Goal: Complete application form

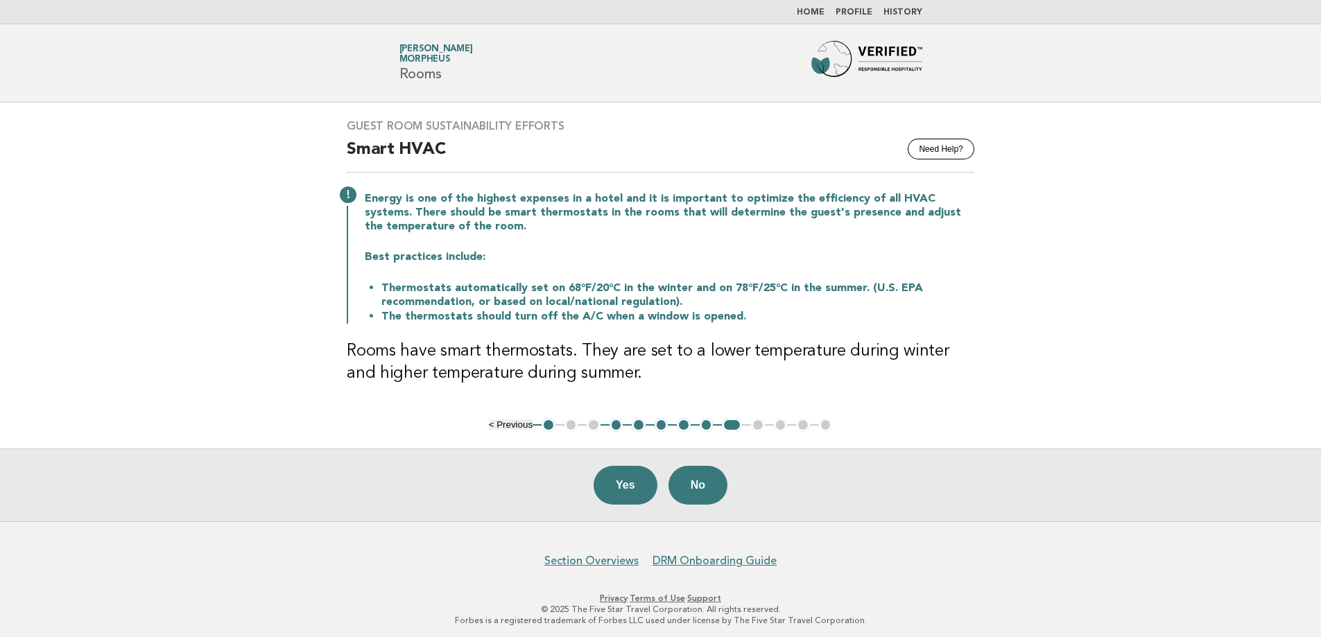
click at [698, 488] on button "No" at bounding box center [698, 485] width 59 height 39
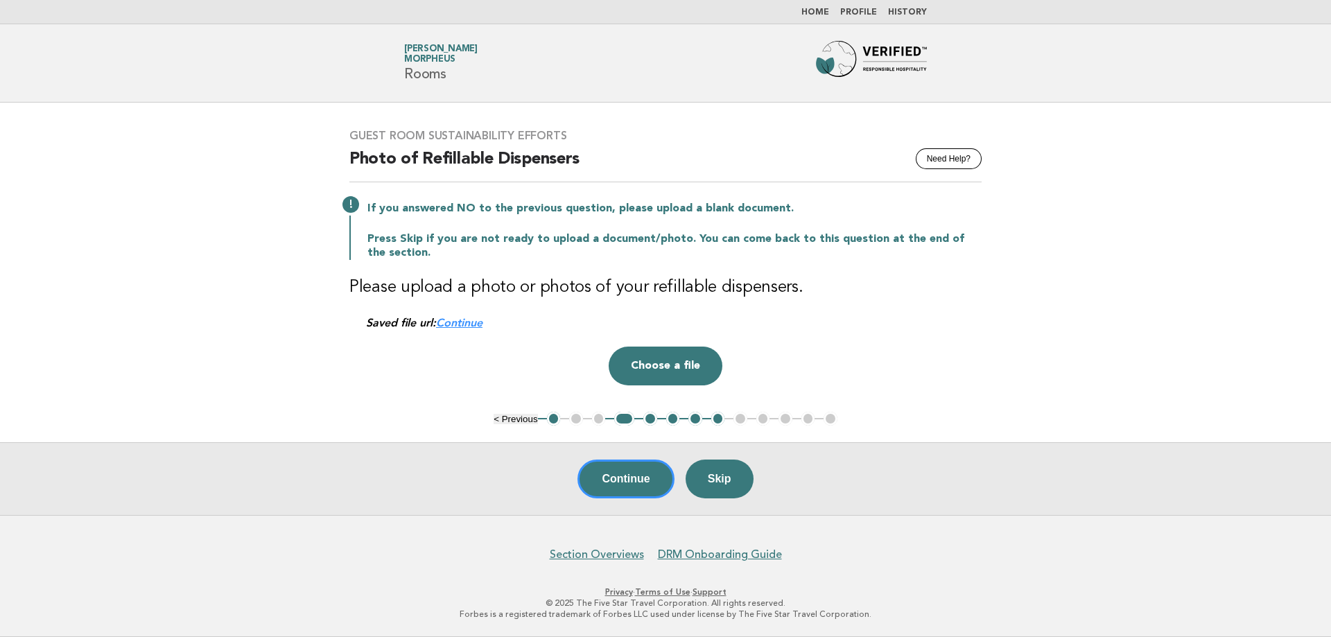
click at [722, 418] on button "8" at bounding box center [719, 419] width 14 height 14
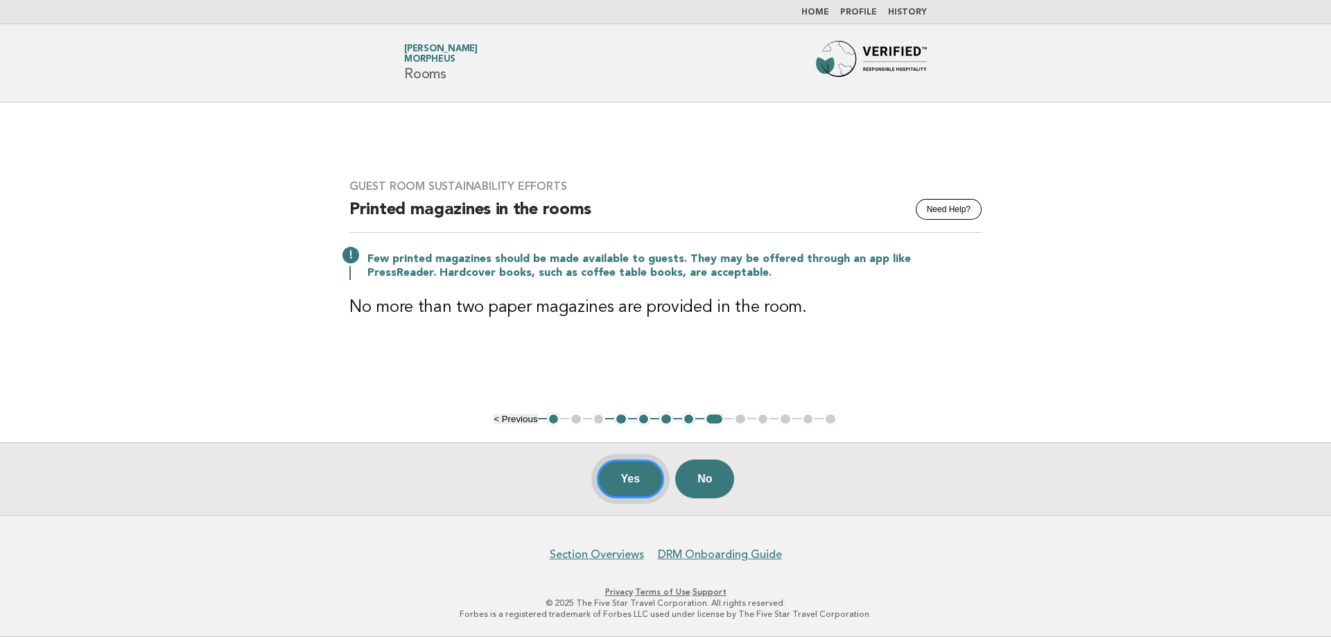
click at [615, 489] on button "Yes" at bounding box center [631, 479] width 68 height 39
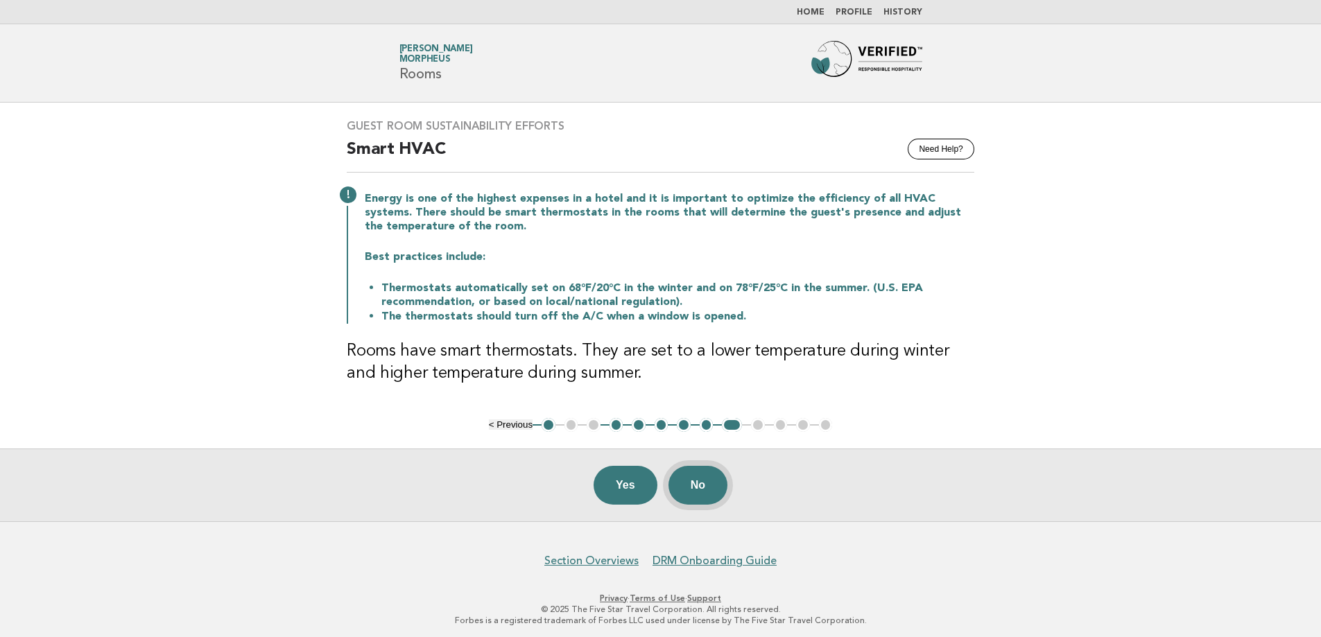
click at [703, 477] on button "No" at bounding box center [698, 485] width 59 height 39
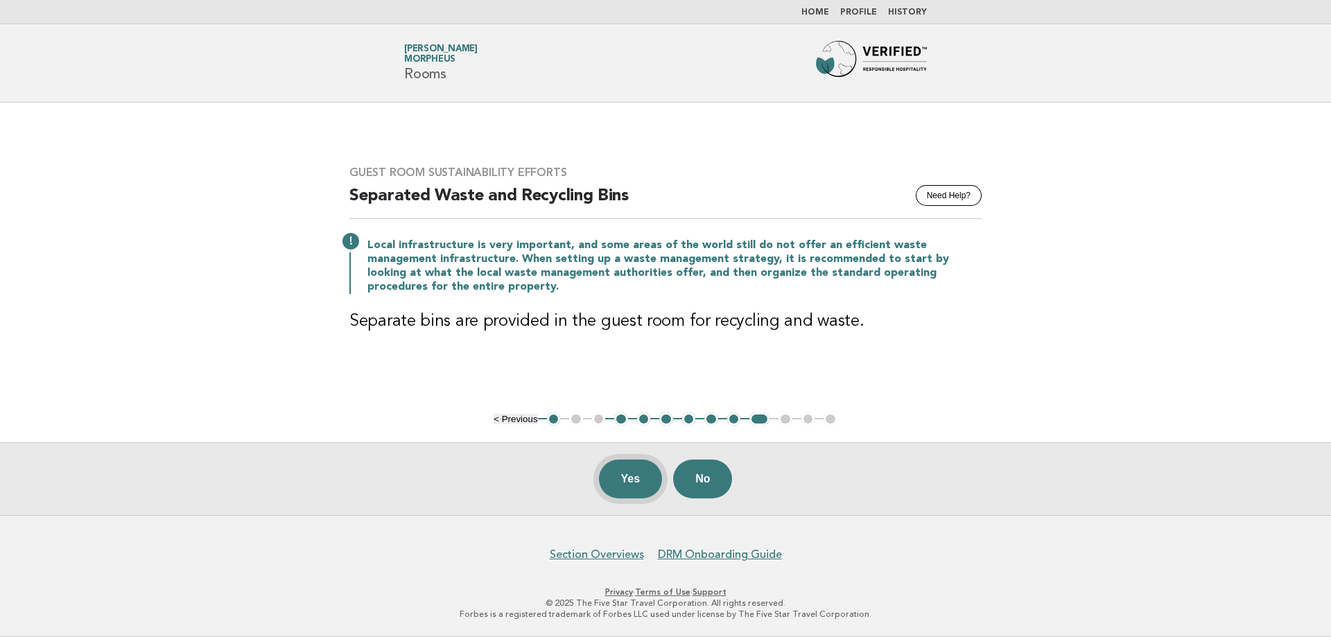
click at [632, 481] on button "Yes" at bounding box center [631, 479] width 64 height 39
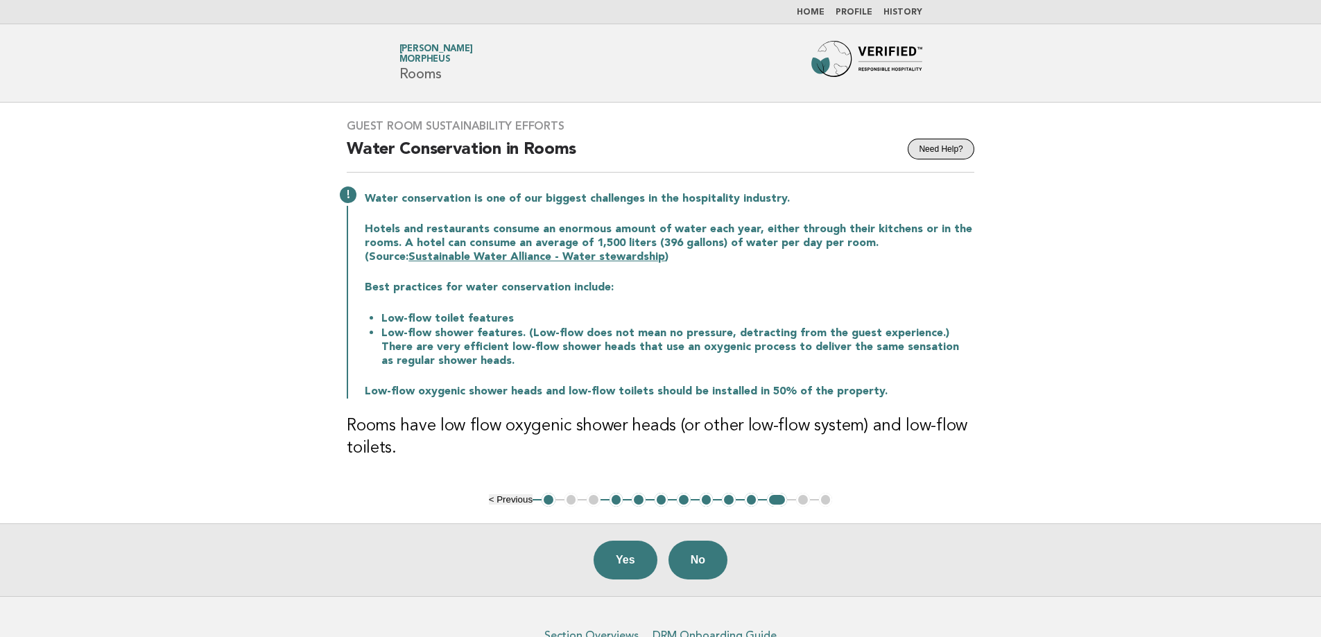
click at [945, 144] on button "Need Help?" at bounding box center [941, 149] width 66 height 21
drag, startPoint x: 439, startPoint y: 426, endPoint x: 673, endPoint y: 429, distance: 234.4
click at [673, 429] on h3 "Rooms have low flow oxygenic shower heads (or other low-flow system) and low-fl…" at bounding box center [661, 437] width 628 height 44
copy h3 "low flow oxygenic shower heads"
click at [690, 560] on button "No" at bounding box center [698, 560] width 59 height 39
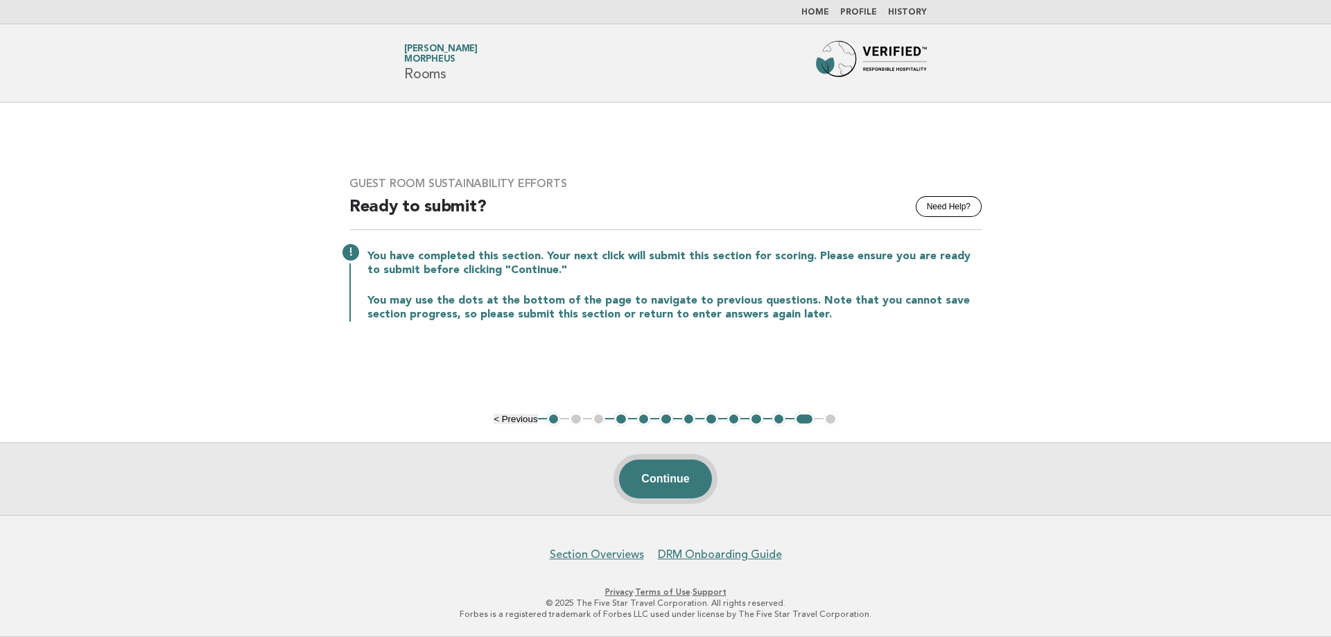
click at [662, 489] on button "Continue" at bounding box center [665, 479] width 92 height 39
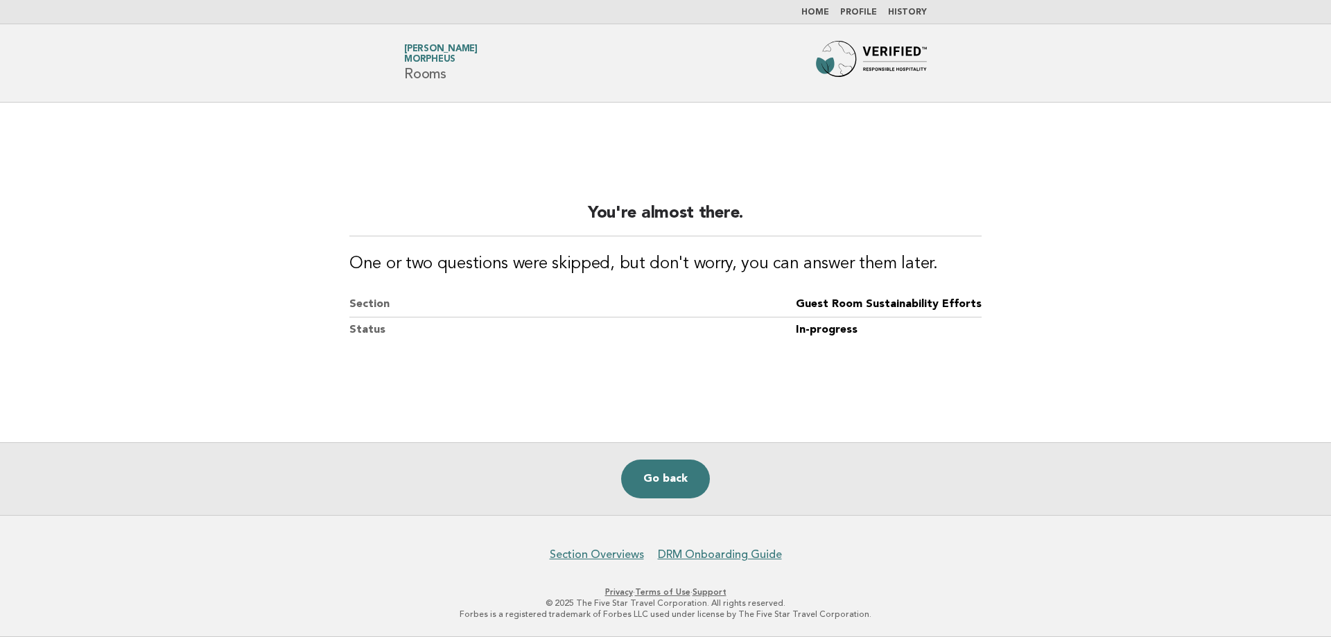
click at [662, 489] on link "Go back" at bounding box center [665, 479] width 89 height 39
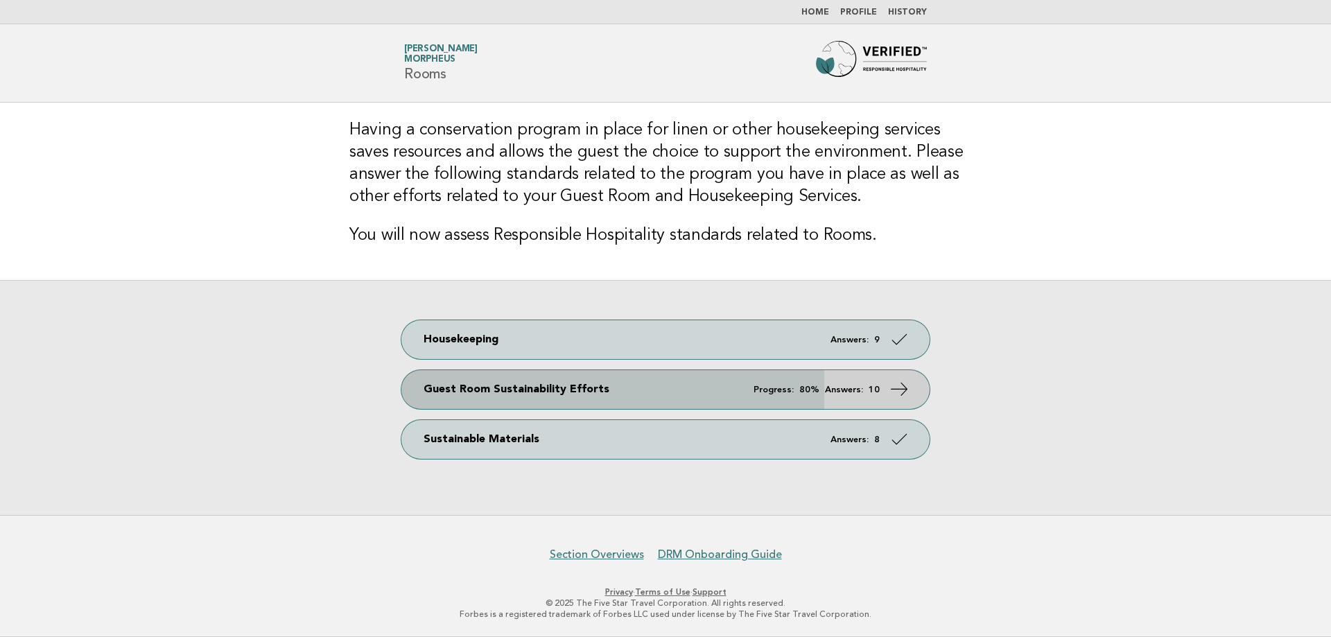
click at [877, 390] on strong "10" at bounding box center [874, 390] width 11 height 9
click at [900, 394] on icon at bounding box center [900, 389] width 20 height 20
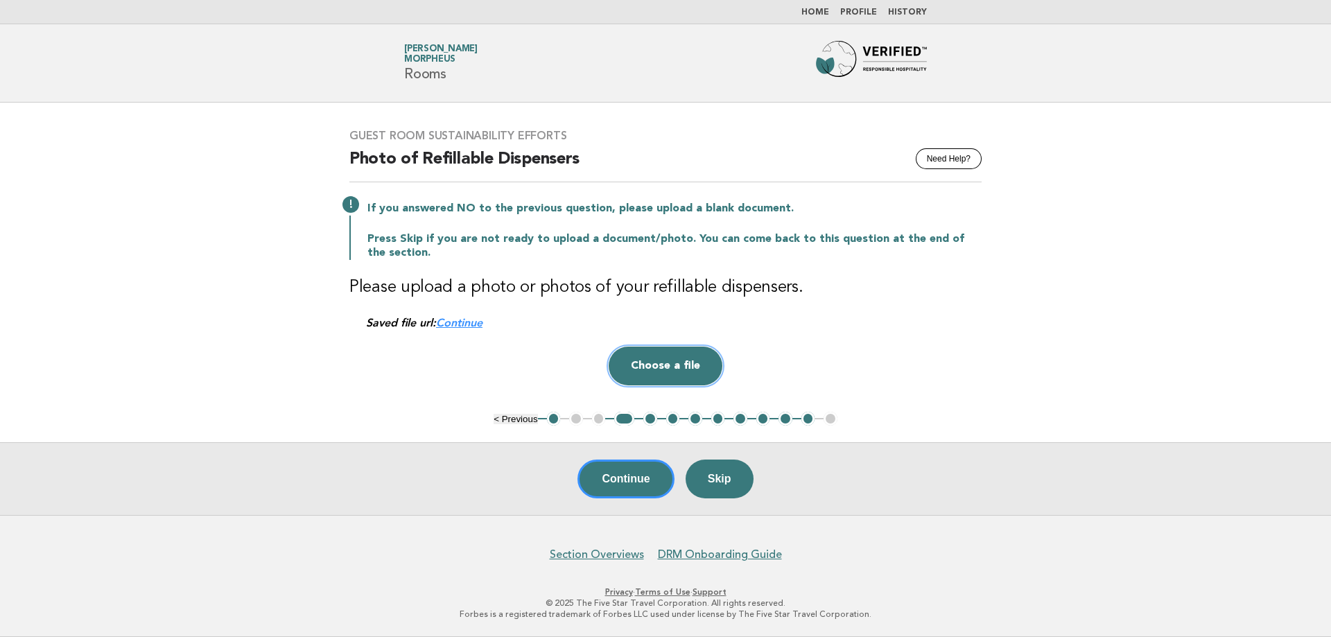
click at [685, 367] on button "Choose a file" at bounding box center [666, 366] width 114 height 39
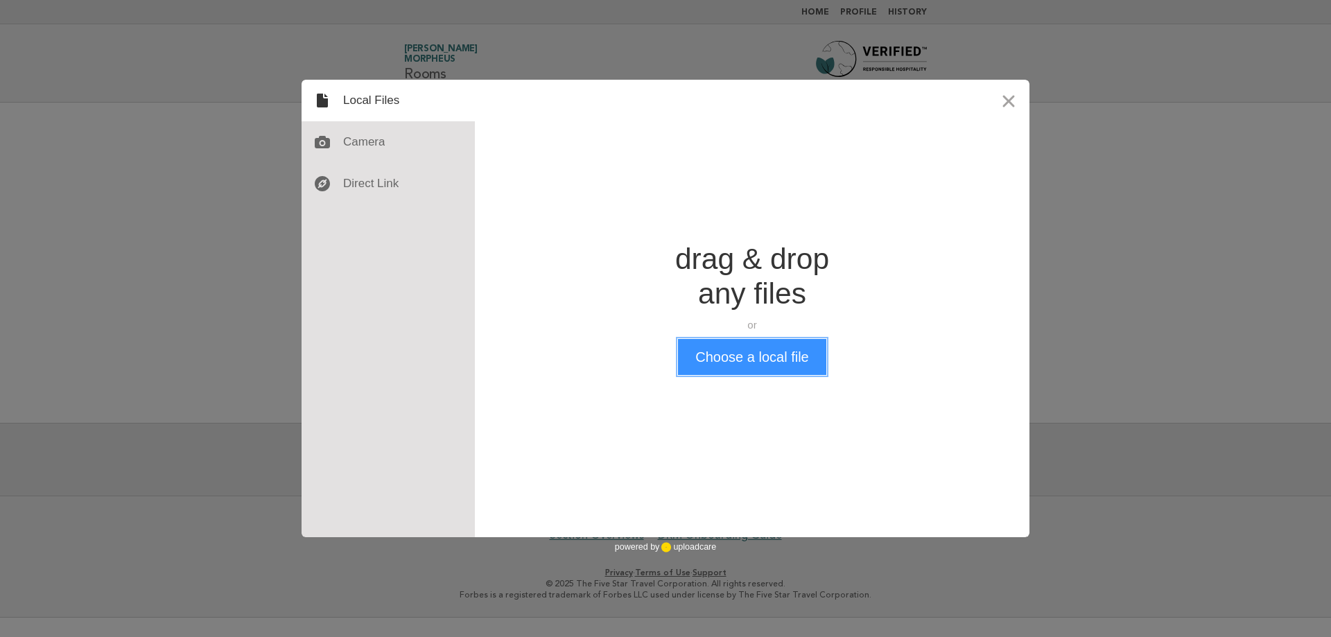
click at [707, 342] on button "Choose a local file" at bounding box center [752, 357] width 148 height 36
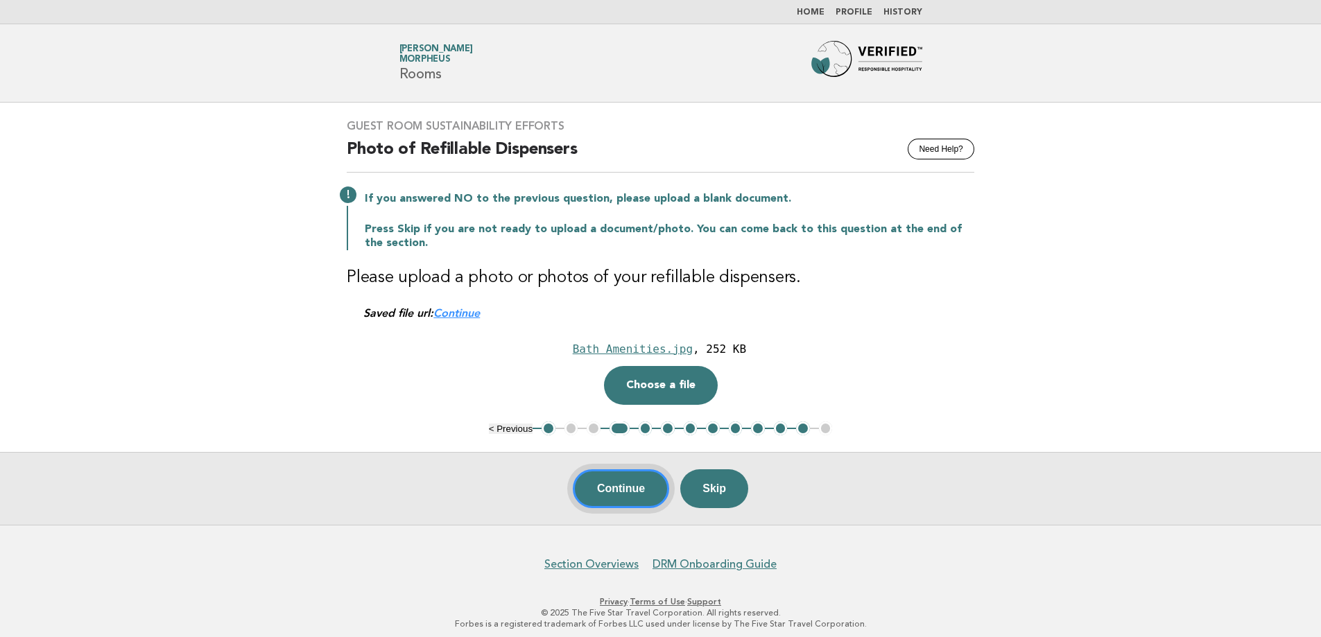
click at [632, 489] on button "Continue" at bounding box center [621, 488] width 96 height 39
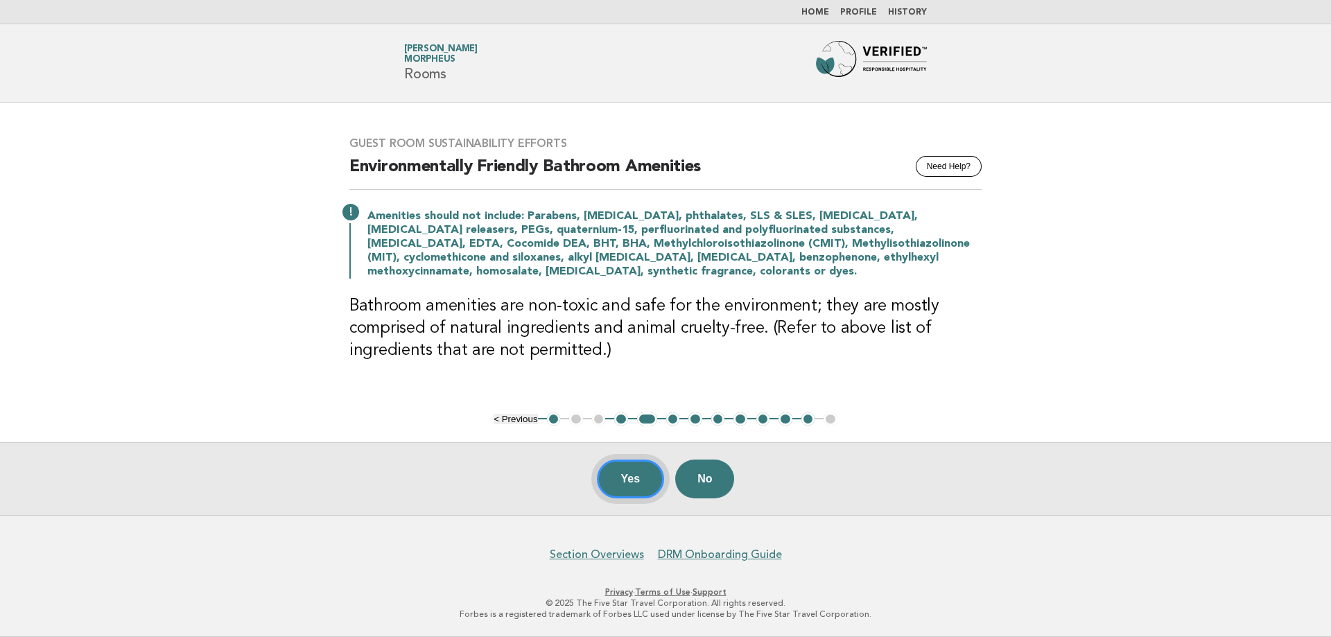
click at [633, 481] on button "Yes" at bounding box center [631, 479] width 68 height 39
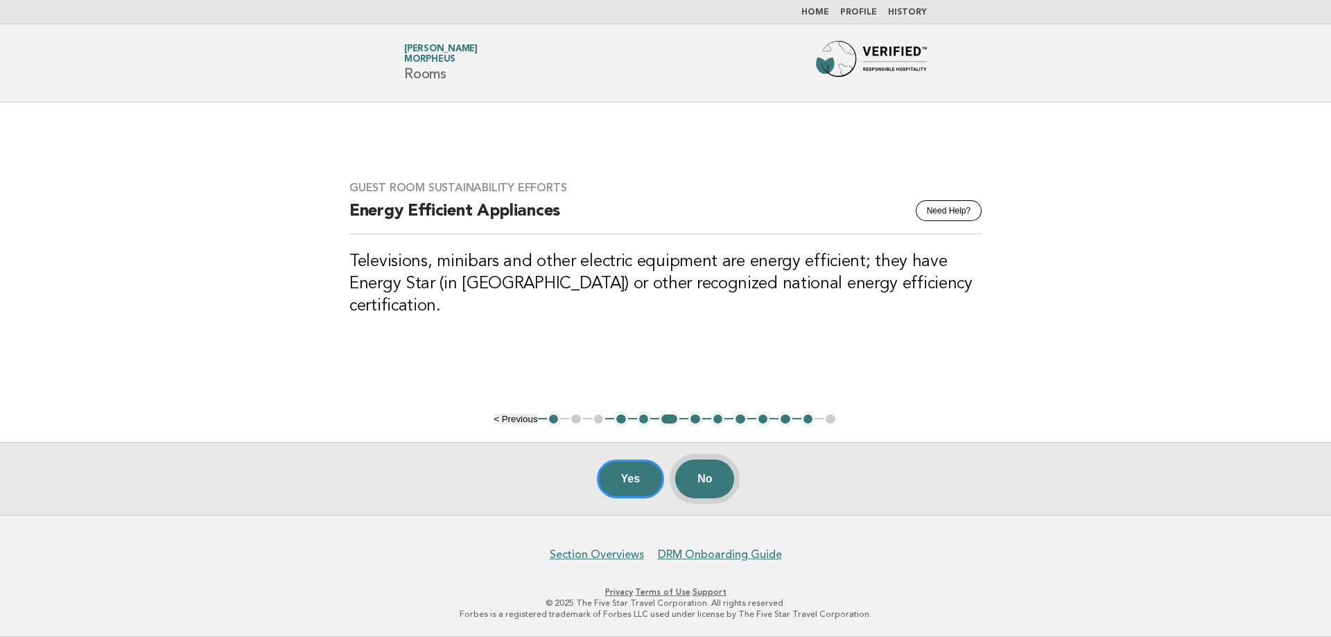
click at [722, 472] on button "No" at bounding box center [704, 479] width 59 height 39
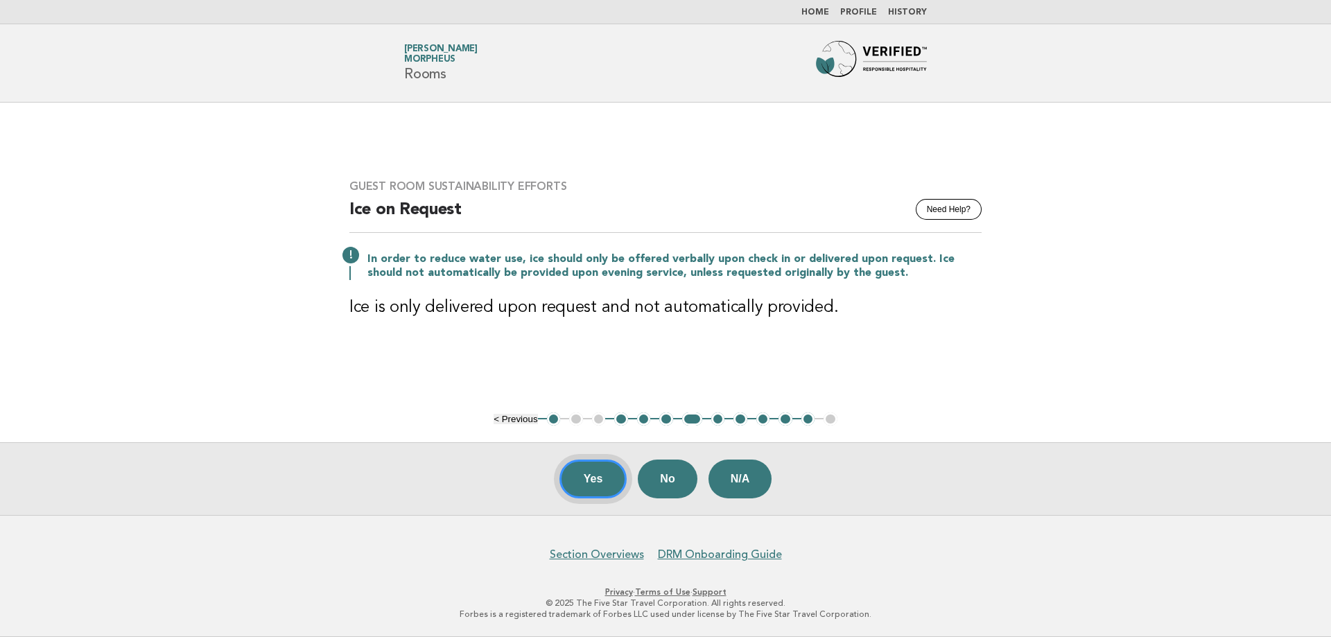
click at [602, 476] on button "Yes" at bounding box center [594, 479] width 68 height 39
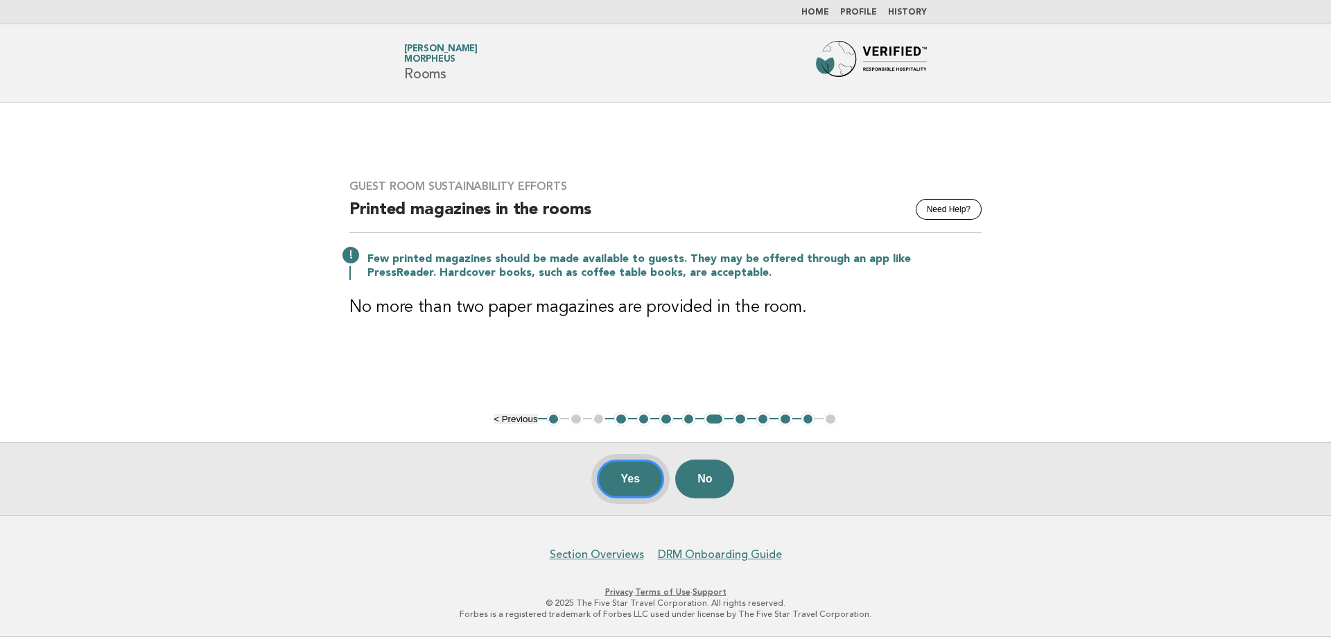
click at [629, 476] on button "Yes" at bounding box center [631, 479] width 68 height 39
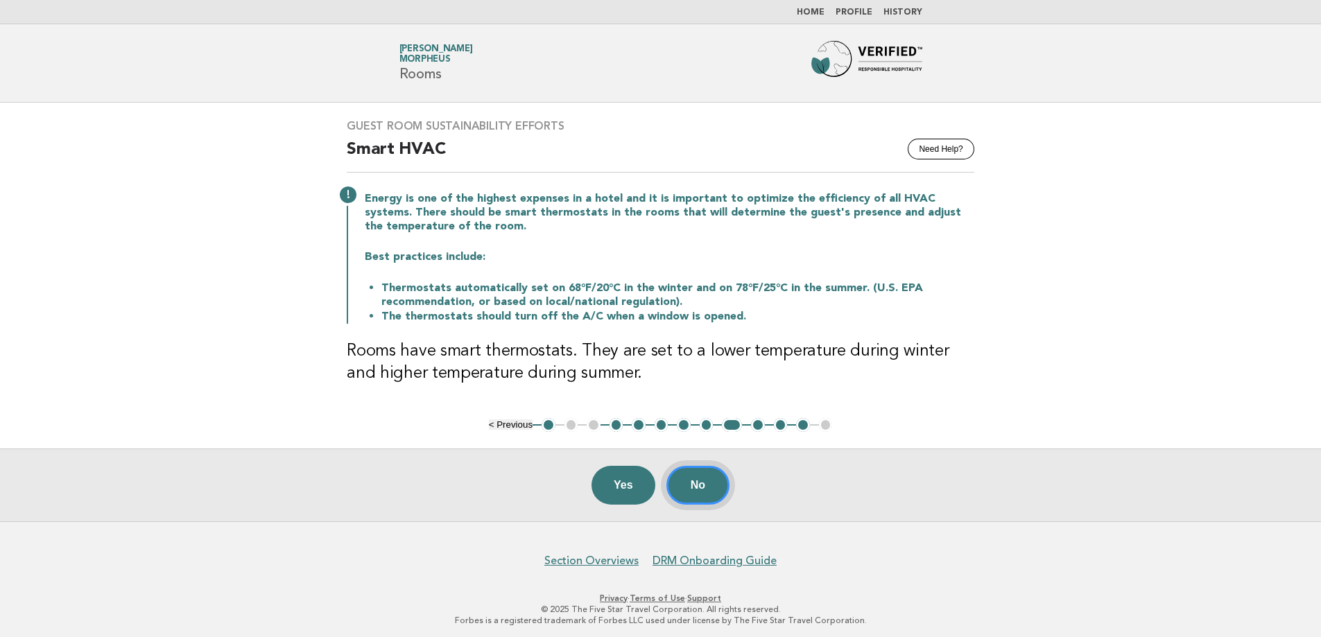
click at [725, 483] on button "No" at bounding box center [697, 485] width 63 height 39
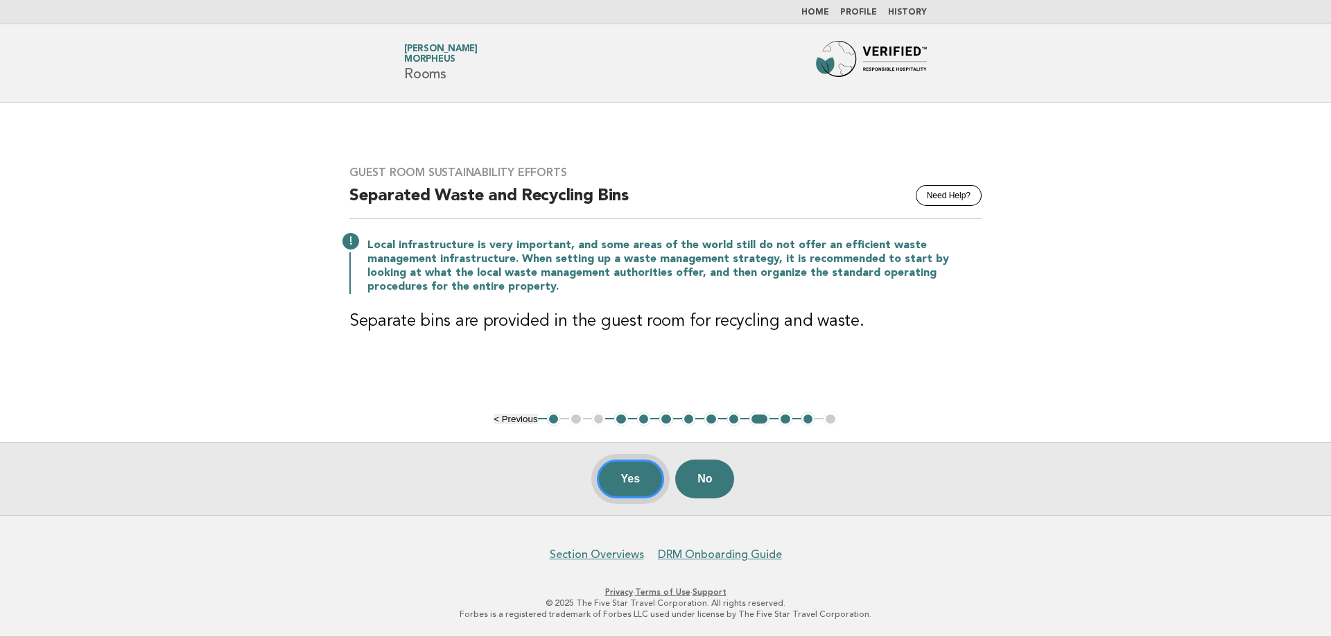
click at [622, 476] on button "Yes" at bounding box center [631, 479] width 68 height 39
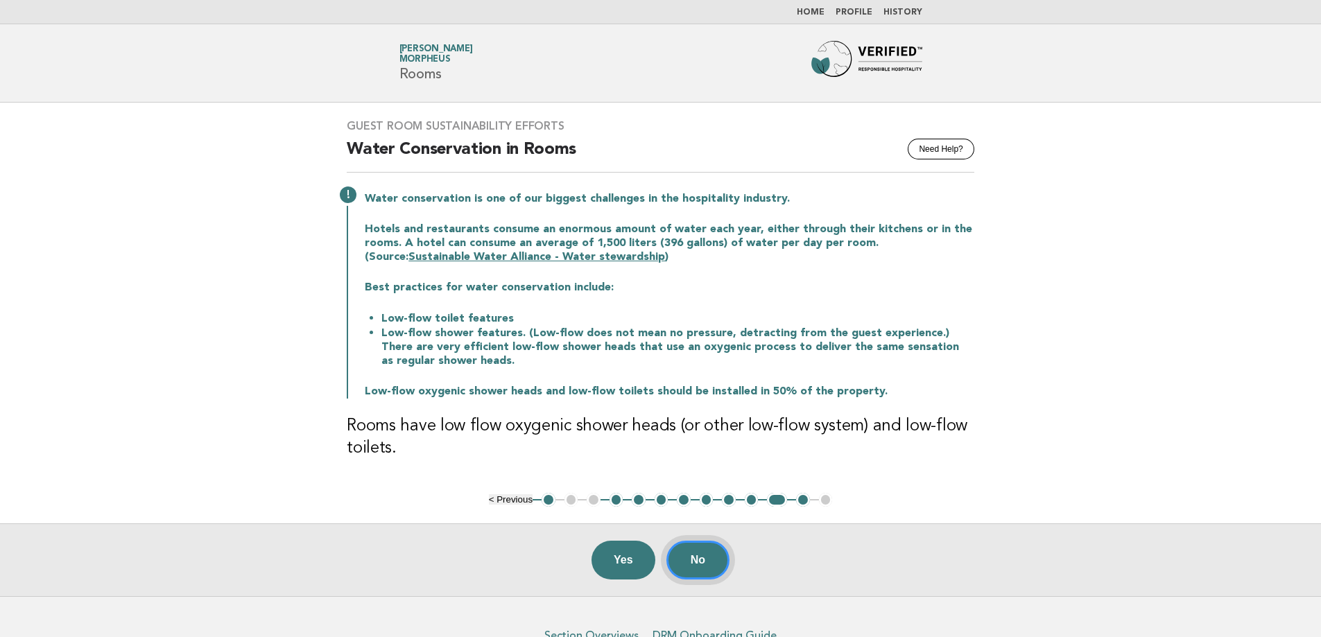
click at [709, 569] on button "No" at bounding box center [697, 560] width 63 height 39
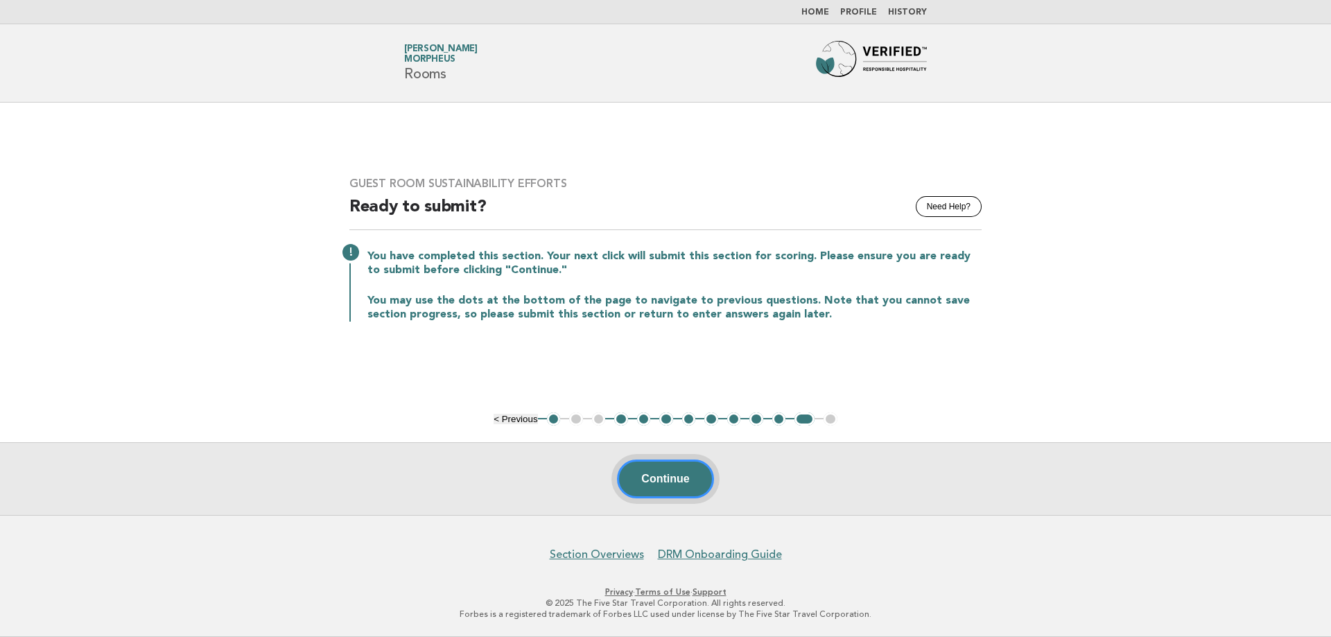
click at [655, 495] on button "Continue" at bounding box center [665, 479] width 96 height 39
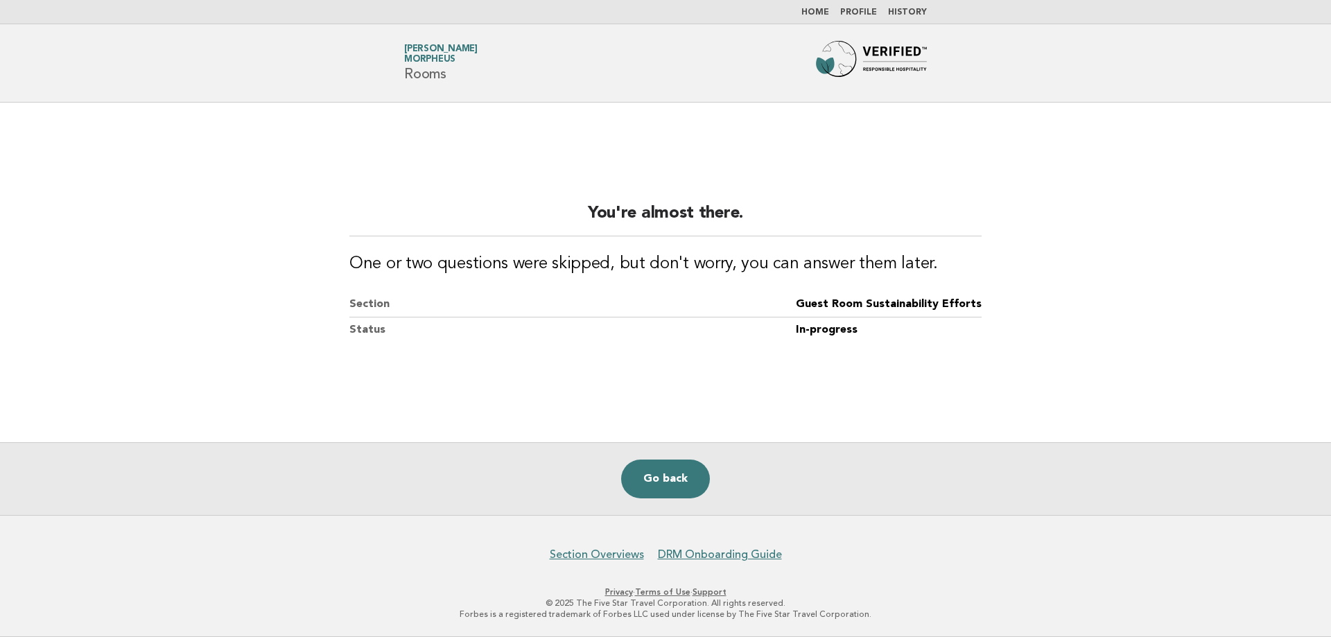
click at [655, 495] on link "Go back" at bounding box center [665, 479] width 89 height 39
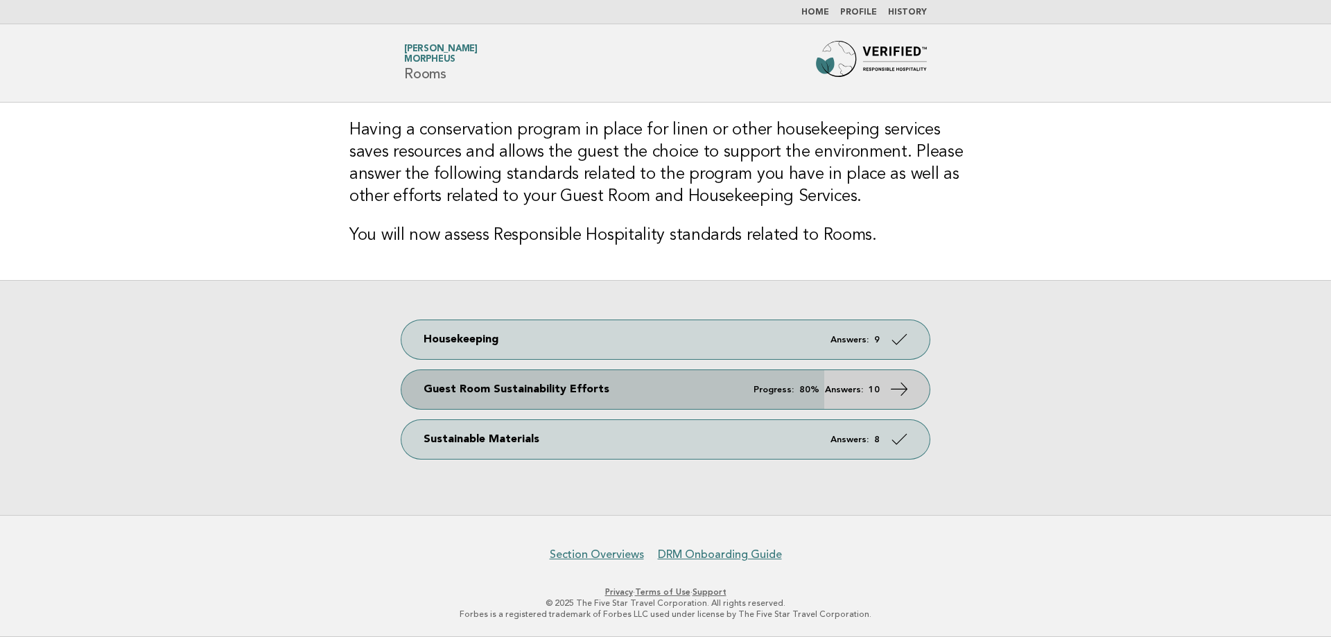
click at [820, 378] on link "Guest Room Sustainability Efforts Progress: 80% Answers: 10" at bounding box center [666, 389] width 528 height 39
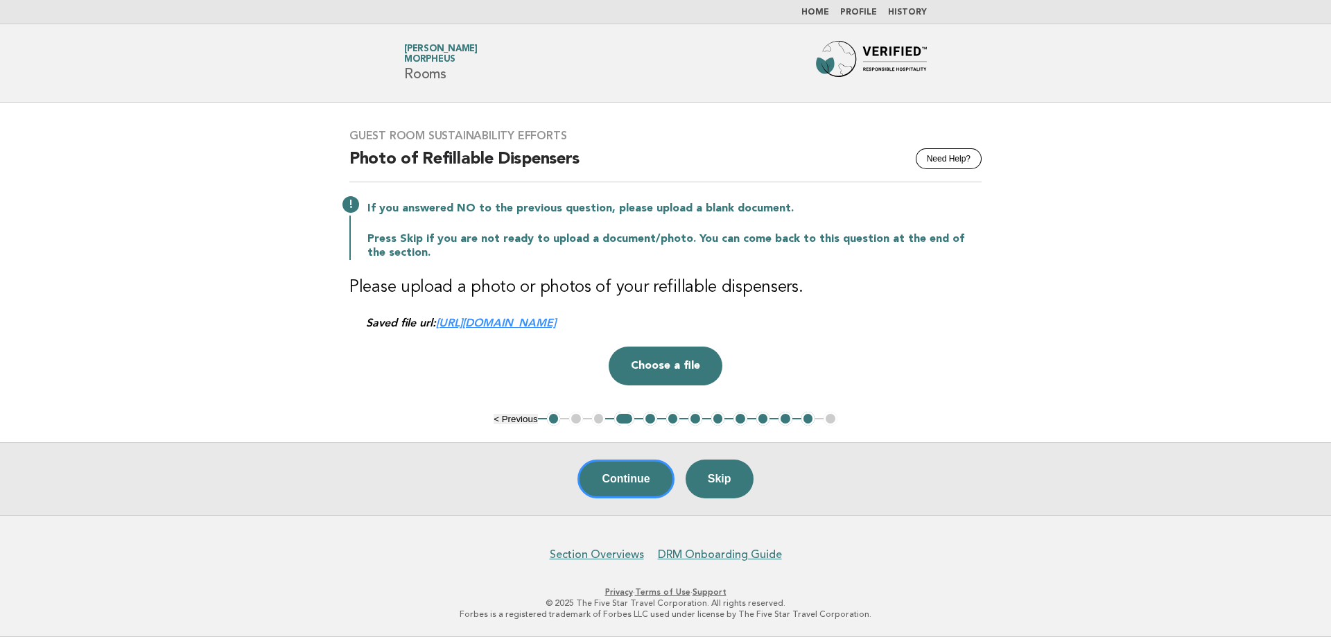
click at [580, 418] on ul "< Previous 1 2 3 4 5 6 7 8 9 10 11 12 13" at bounding box center [666, 419] width 344 height 14
click at [578, 417] on ul "< Previous 1 2 3 4 5 6 7 8 9 10 11 12 13" at bounding box center [666, 419] width 344 height 14
click at [555, 418] on button "1" at bounding box center [554, 419] width 14 height 14
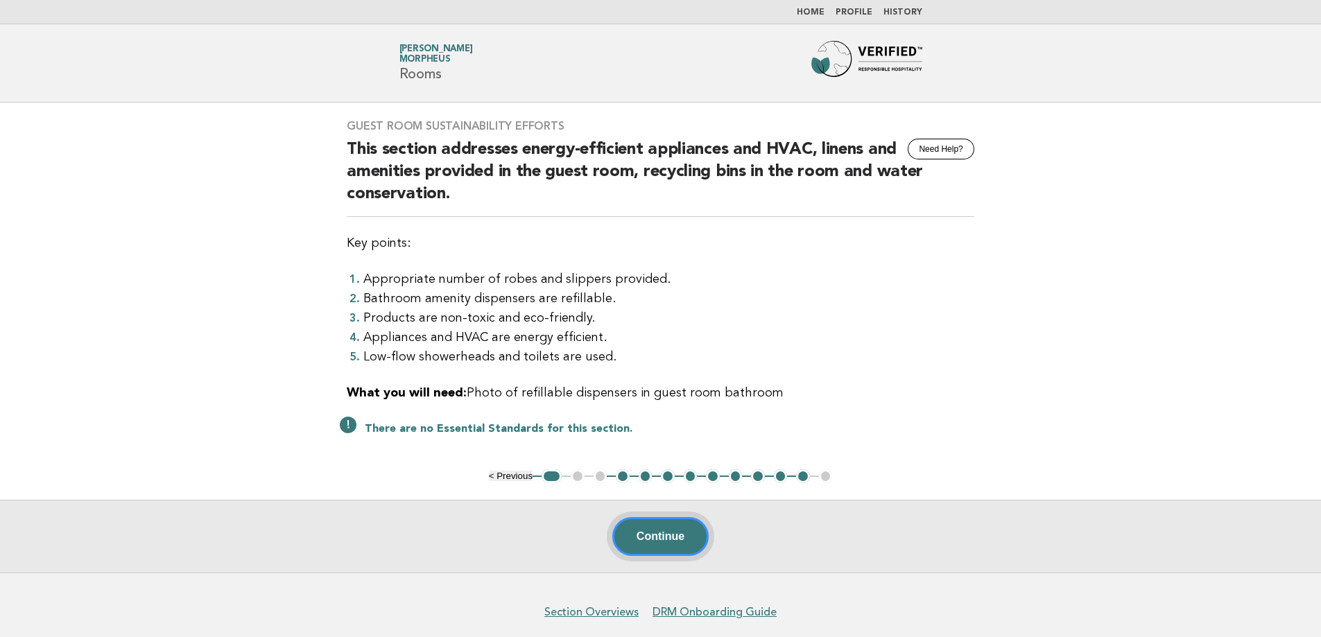
click at [645, 544] on button "Continue" at bounding box center [660, 536] width 96 height 39
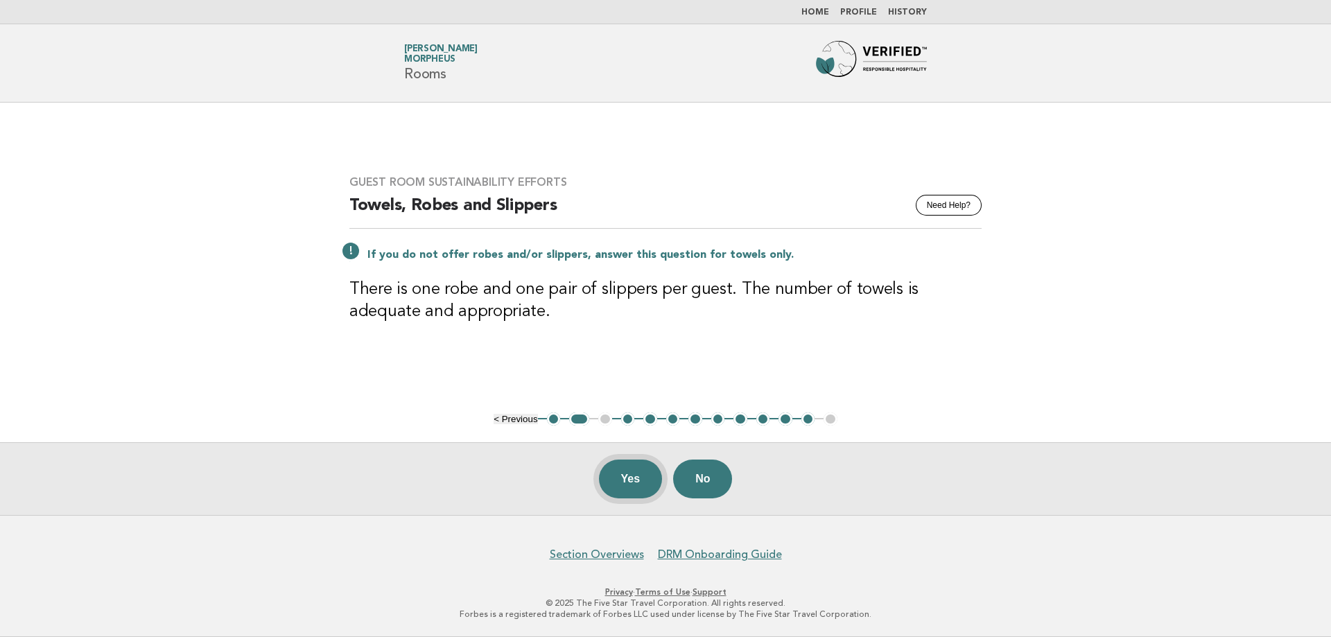
click at [635, 482] on button "Yes" at bounding box center [631, 479] width 64 height 39
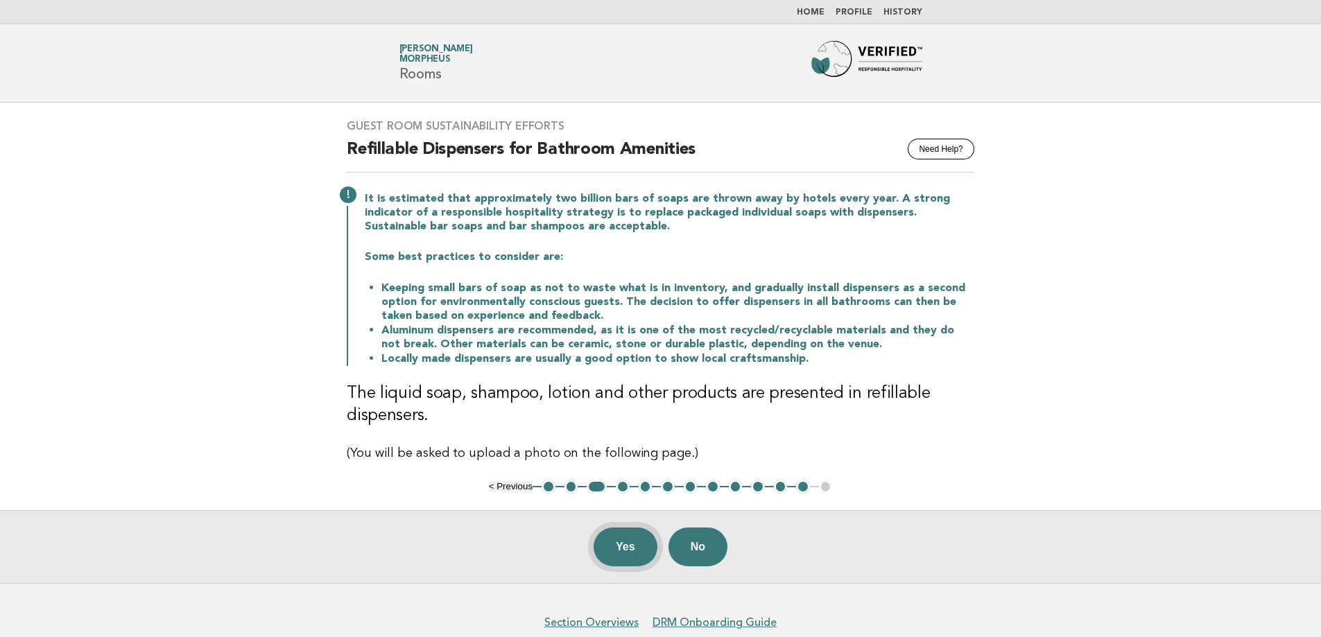
click at [618, 551] on button "Yes" at bounding box center [626, 547] width 64 height 39
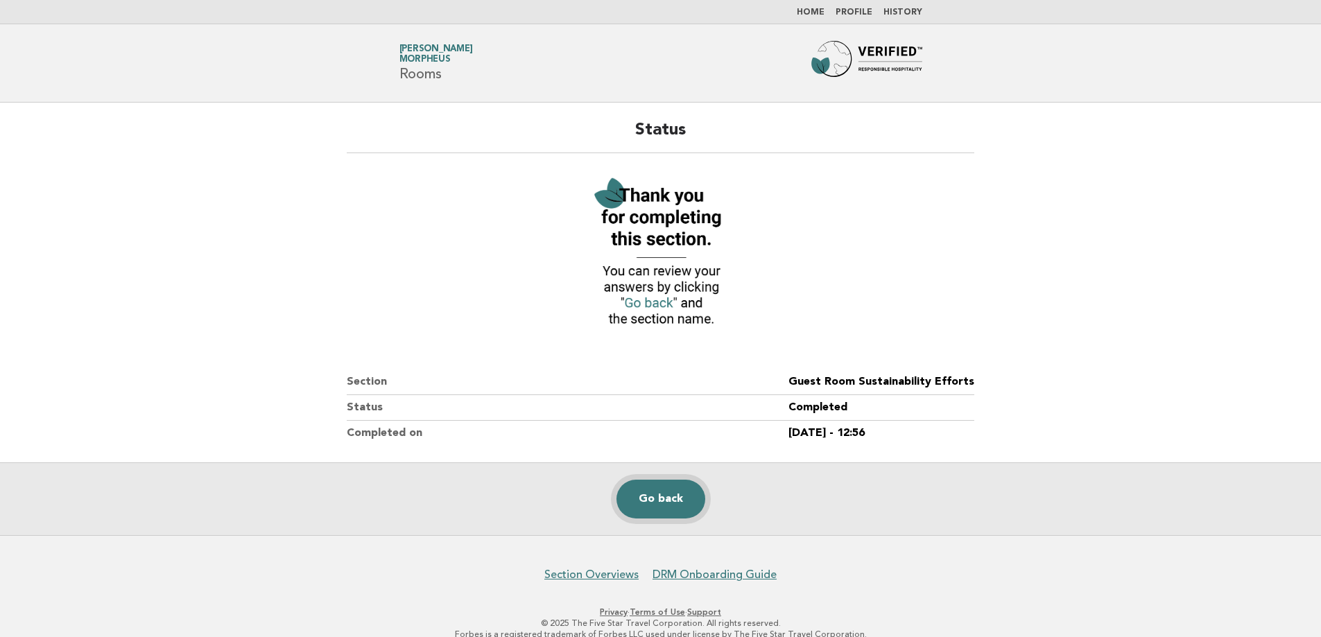
click at [675, 497] on link "Go back" at bounding box center [661, 499] width 89 height 39
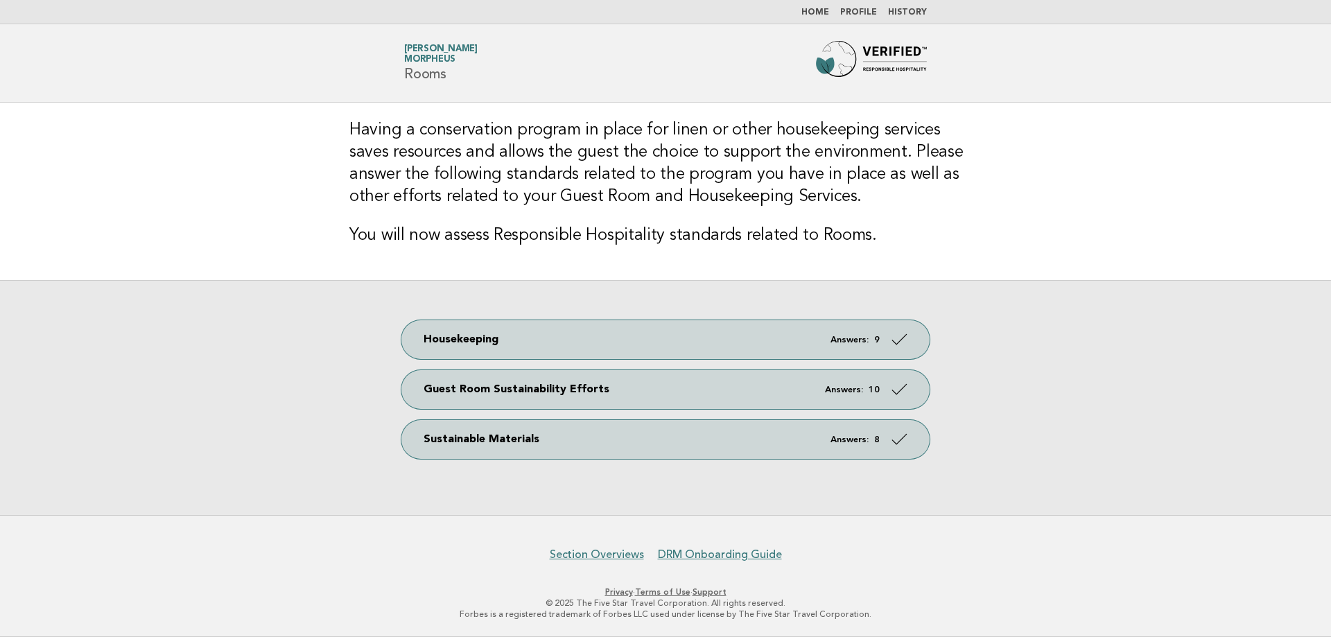
click at [871, 55] on img at bounding box center [871, 63] width 111 height 44
